Goal: Task Accomplishment & Management: Complete application form

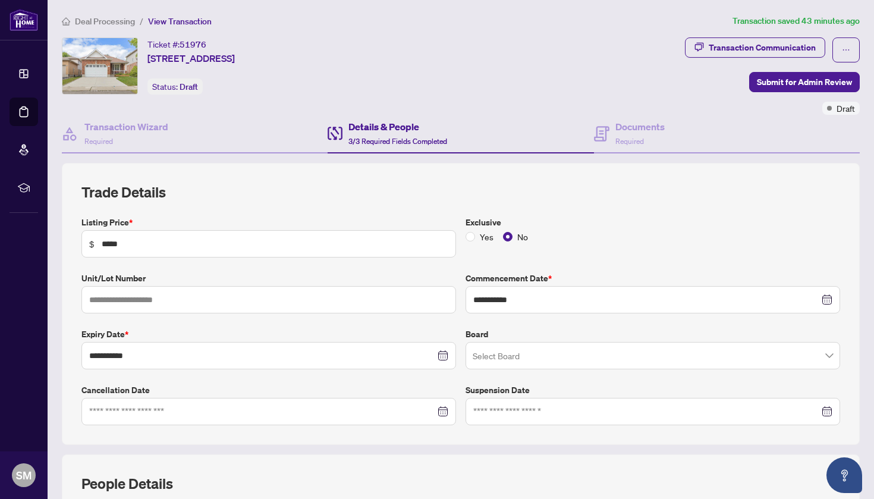
scroll to position [232, 0]
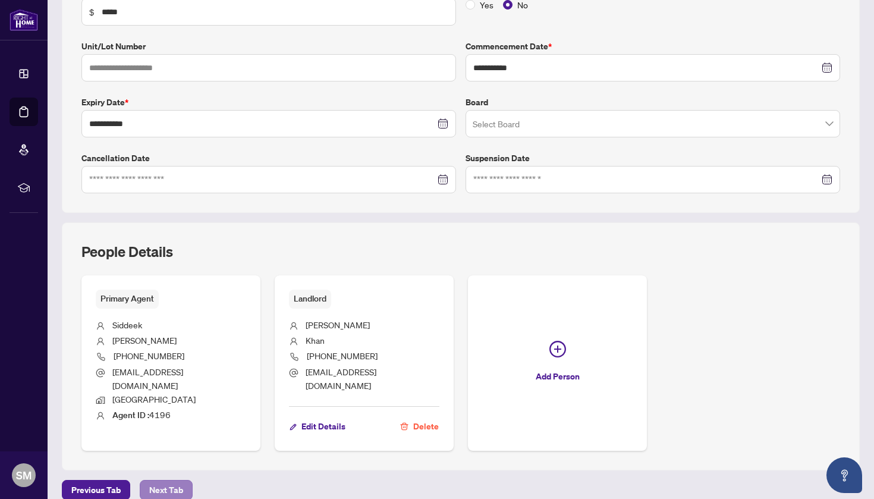
click at [174, 480] on span "Next Tab" at bounding box center [166, 489] width 34 height 19
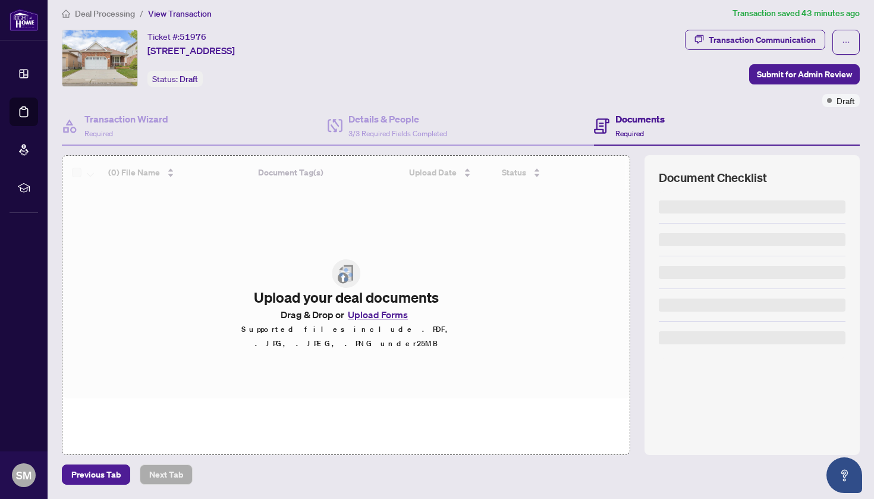
scroll to position [7, 0]
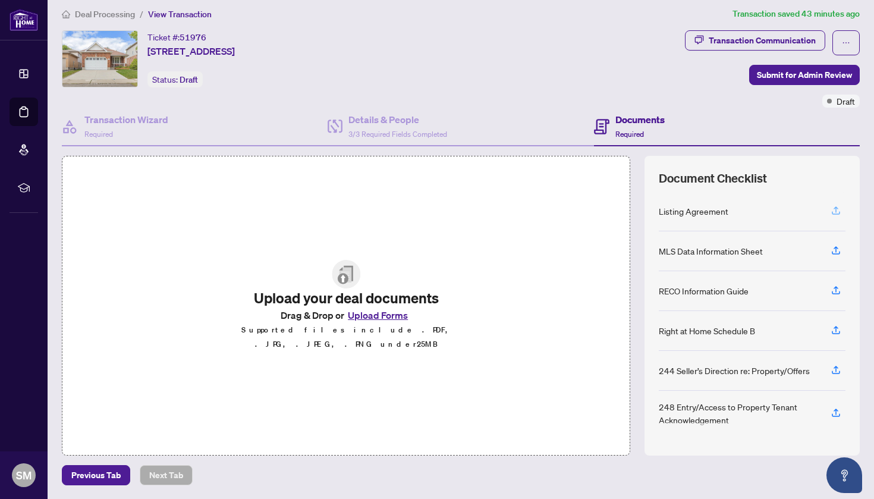
click at [830, 208] on button "button" at bounding box center [835, 211] width 19 height 20
click at [375, 320] on button "Upload Forms" at bounding box center [377, 314] width 67 height 15
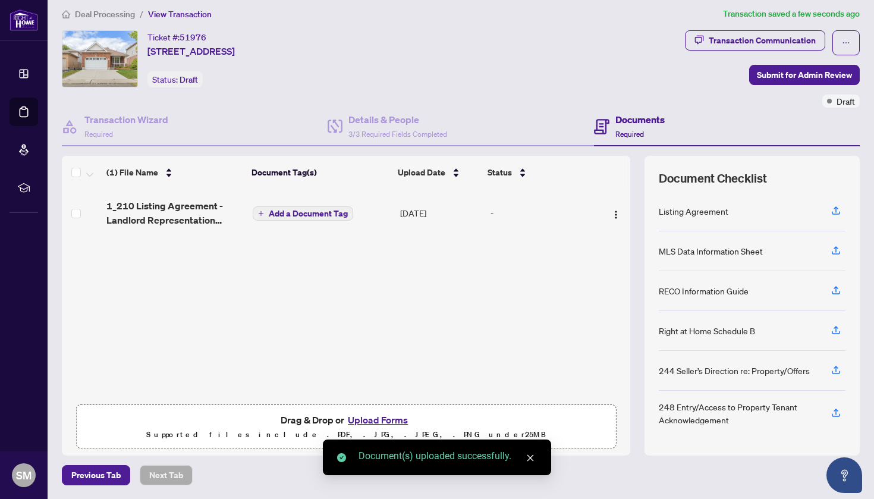
click at [831, 249] on icon "button" at bounding box center [836, 250] width 11 height 11
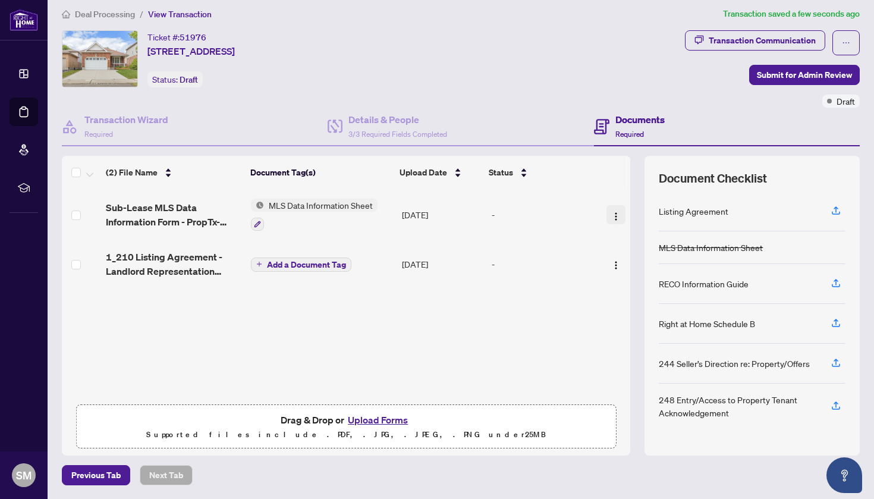
click at [616, 212] on img "button" at bounding box center [616, 217] width 10 height 10
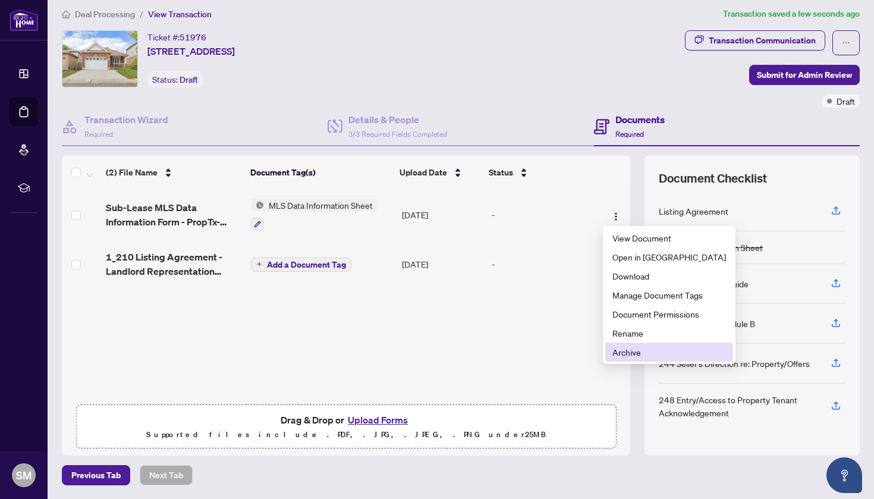
click at [633, 354] on span "Archive" at bounding box center [669, 351] width 114 height 13
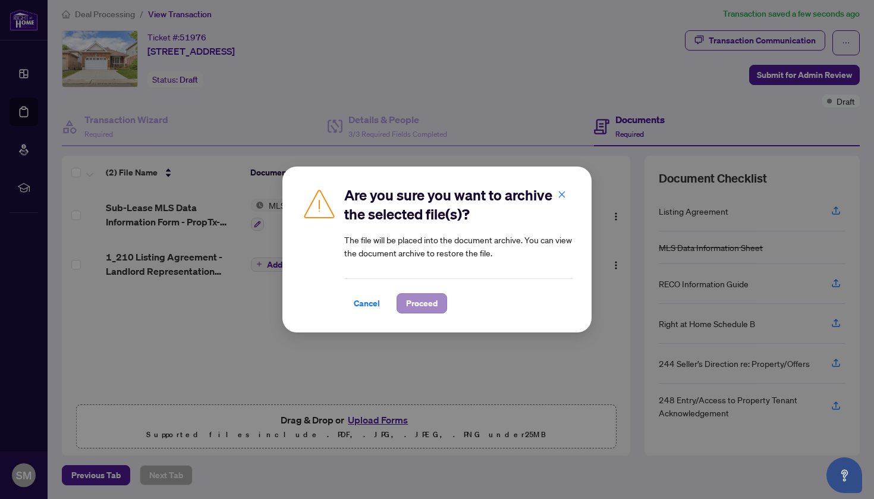
click at [426, 300] on span "Proceed" at bounding box center [422, 303] width 32 height 19
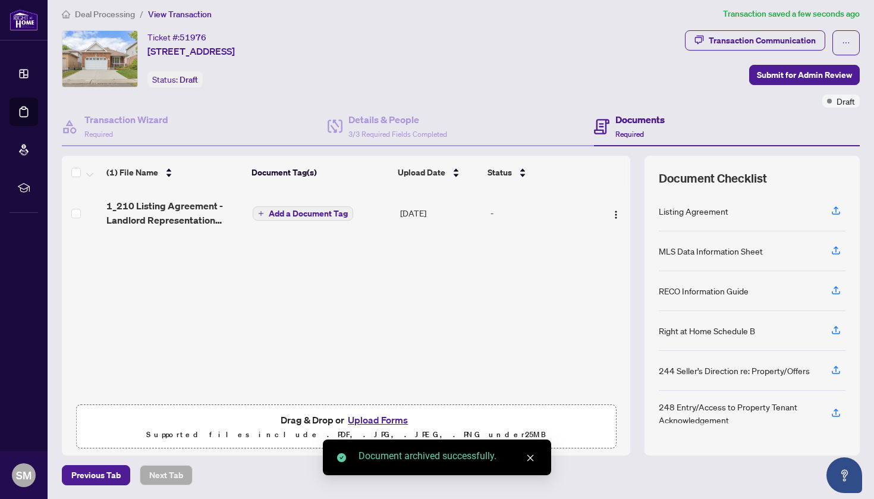
click at [375, 429] on p "Supported files include .PDF, .JPG, .JPEG, .PNG under 25 MB" at bounding box center [346, 435] width 524 height 14
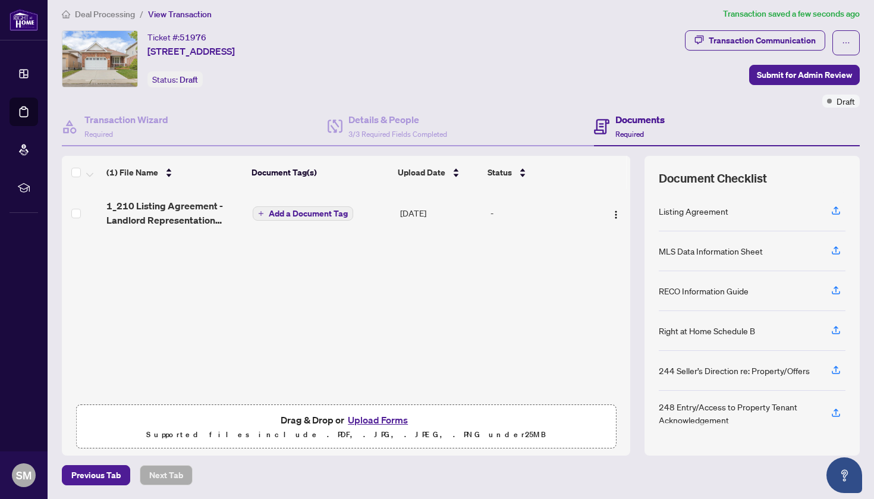
click at [376, 421] on button "Upload Forms" at bounding box center [377, 419] width 67 height 15
click at [381, 417] on button "Upload Forms" at bounding box center [377, 419] width 67 height 15
click at [392, 419] on button "Upload Forms" at bounding box center [377, 419] width 67 height 15
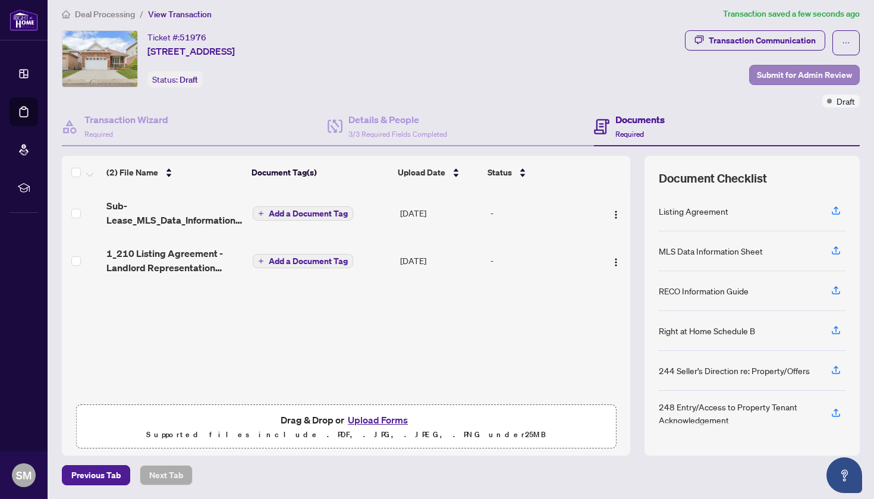
click at [781, 77] on span "Submit for Admin Review" at bounding box center [804, 74] width 95 height 19
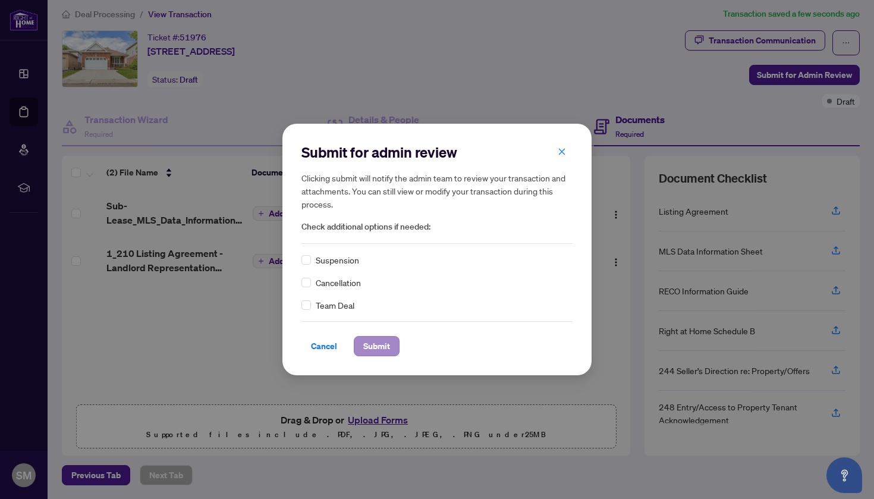
click at [373, 344] on span "Submit" at bounding box center [376, 346] width 27 height 19
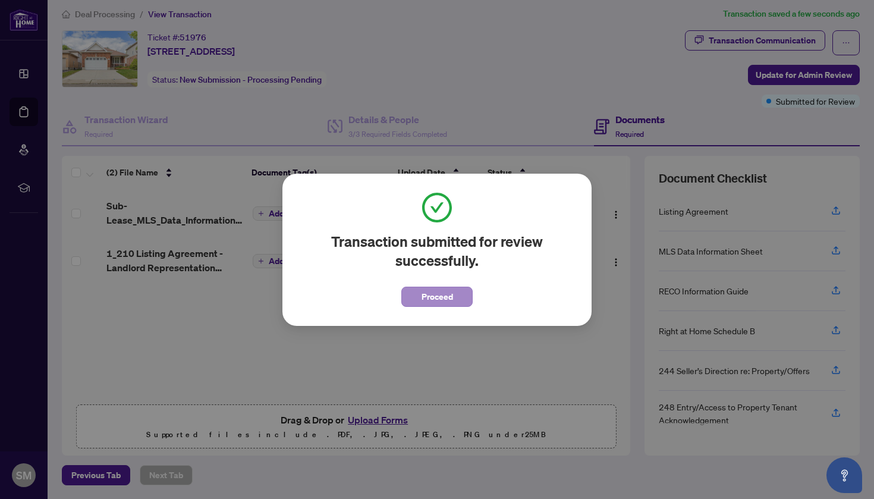
click at [437, 298] on span "Proceed" at bounding box center [438, 296] width 32 height 19
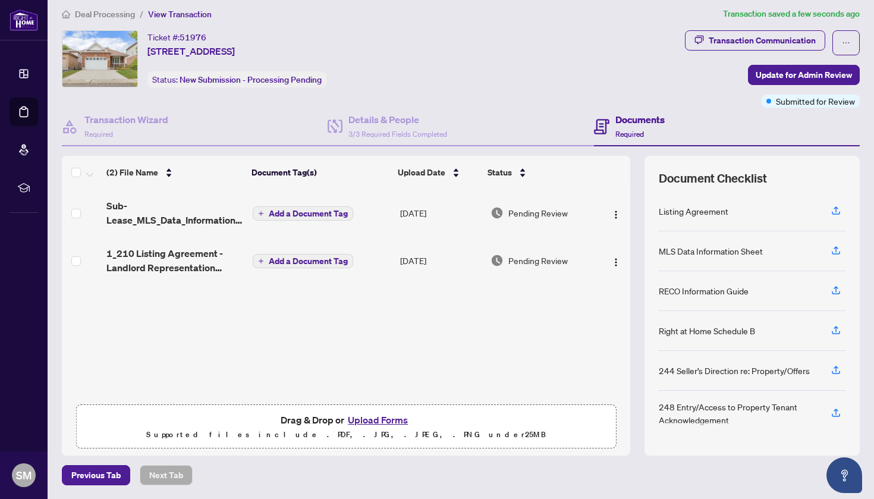
scroll to position [0, 0]
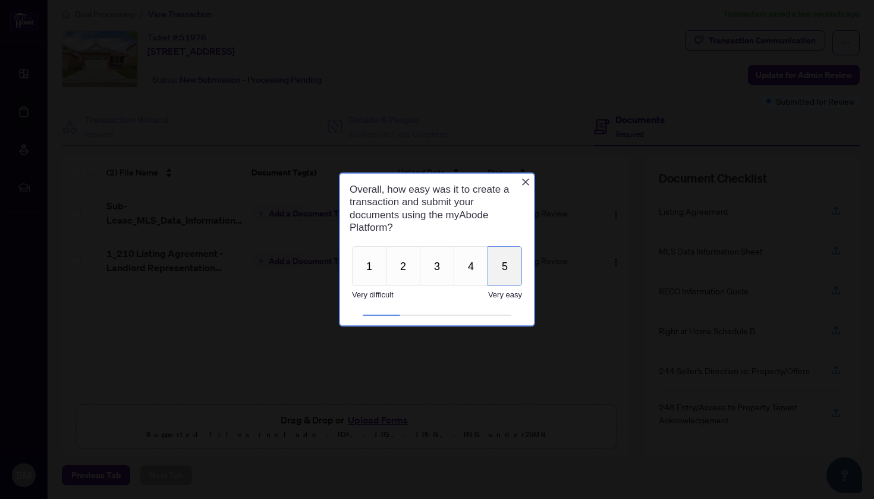
click at [518, 265] on button "5" at bounding box center [505, 266] width 34 height 40
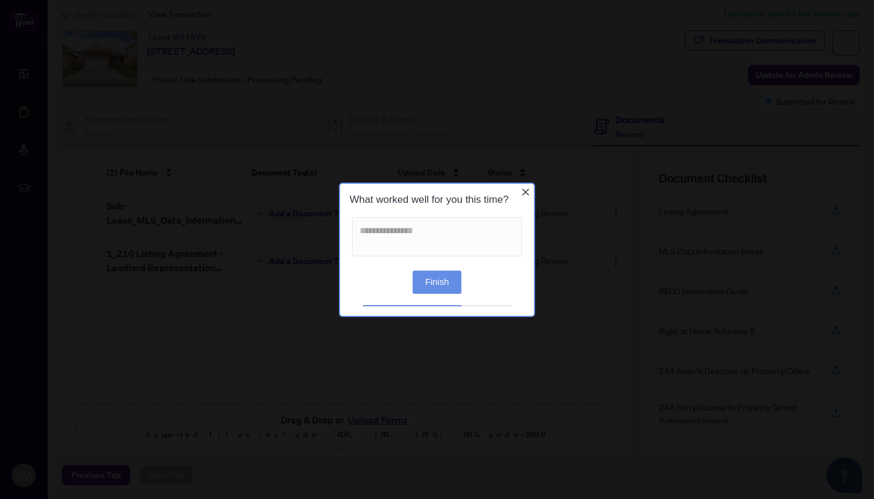
click at [442, 281] on button "Finish" at bounding box center [437, 281] width 49 height 23
